Goal: Task Accomplishment & Management: Use online tool/utility

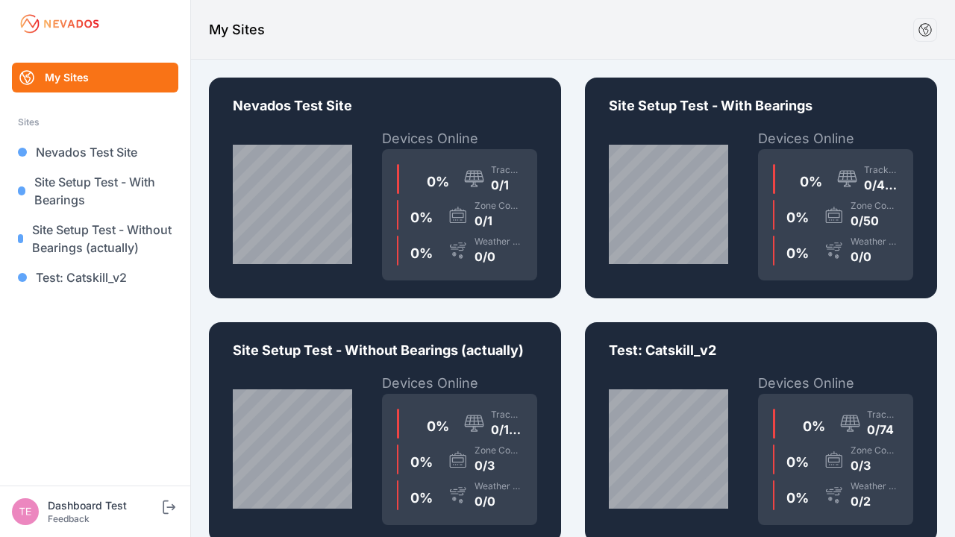
click at [385, 188] on div "0 % Trackers 0/1 0 % Zone Controllers 0/1 0 % Weather Sensors 0/0" at bounding box center [459, 214] width 155 height 131
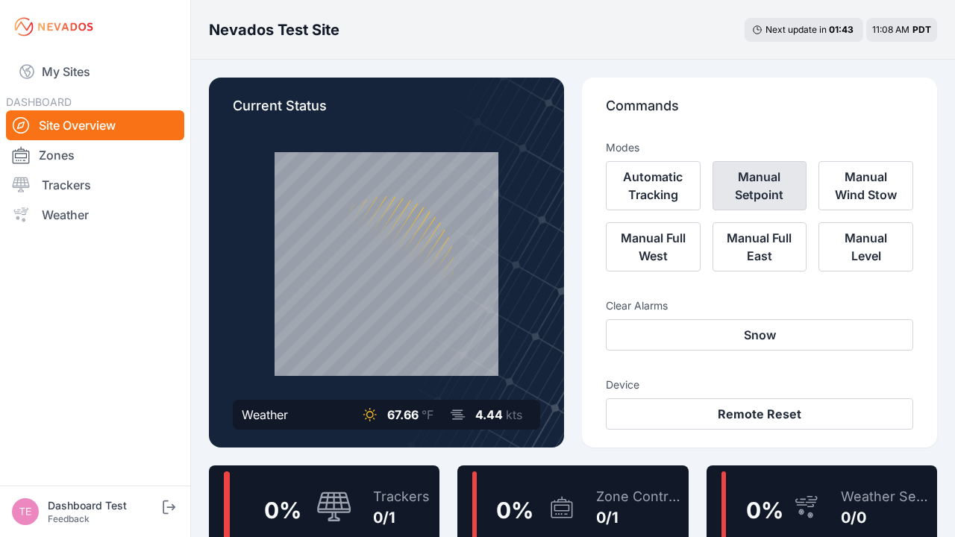
click at [759, 186] on button "Manual Setpoint" at bounding box center [760, 185] width 95 height 49
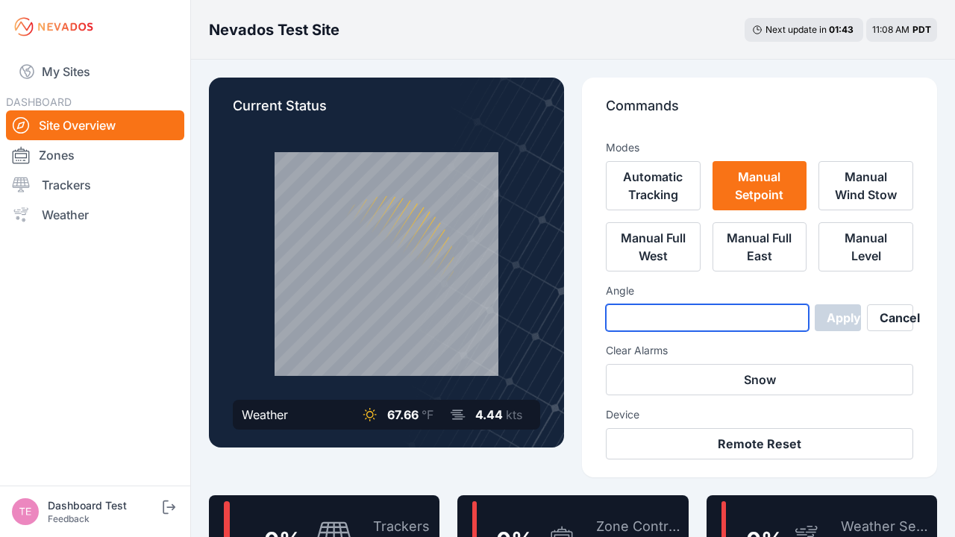
type input "*"
